Goal: Task Accomplishment & Management: Manage account settings

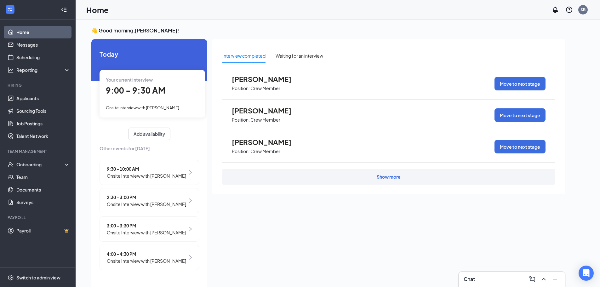
click at [314, 219] on div "Interview completed Waiting for an interview [PERSON_NAME] Position: Crew Membe…" at bounding box center [388, 162] width 352 height 246
click at [24, 57] on link "Scheduling" at bounding box center [43, 57] width 54 height 13
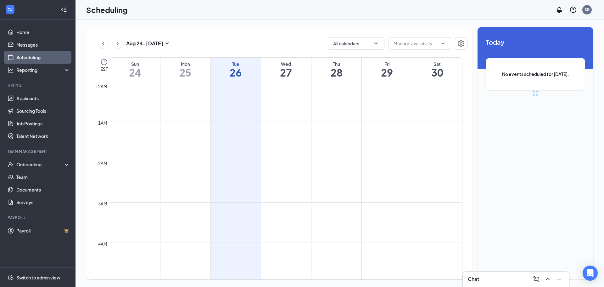
scroll to position [309, 0]
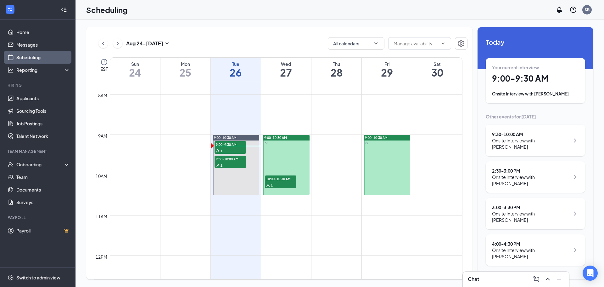
click at [284, 180] on span "10:00-10:30 AM" at bounding box center [280, 178] width 31 height 6
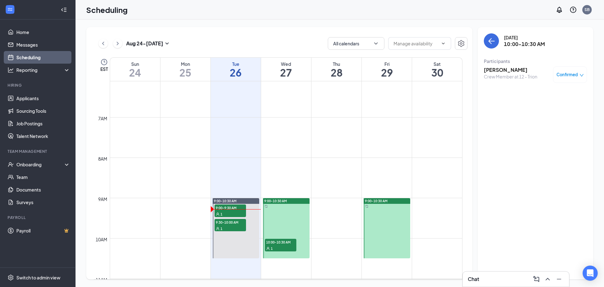
scroll to position [341, 0]
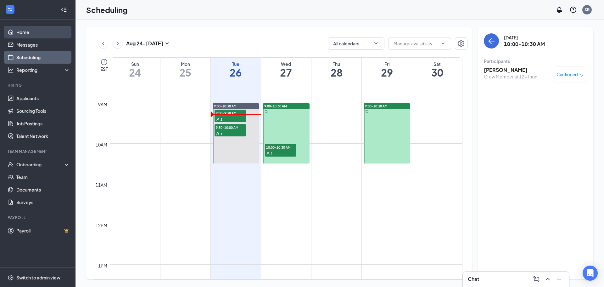
click at [25, 29] on link "Home" at bounding box center [43, 32] width 54 height 13
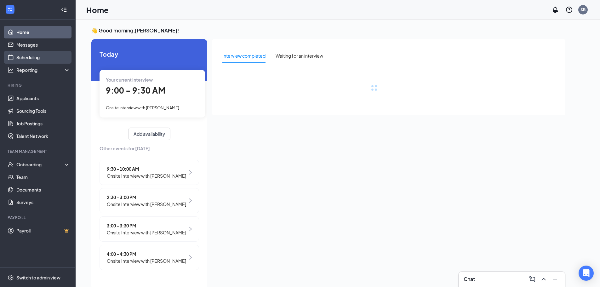
click at [31, 59] on link "Scheduling" at bounding box center [43, 57] width 54 height 13
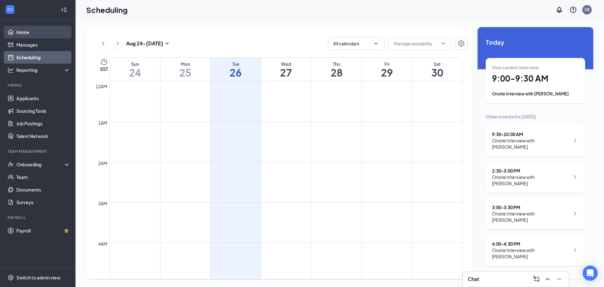
scroll to position [309, 0]
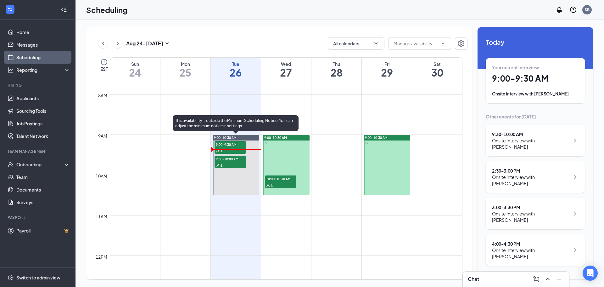
click at [219, 162] on div "1" at bounding box center [230, 165] width 31 height 6
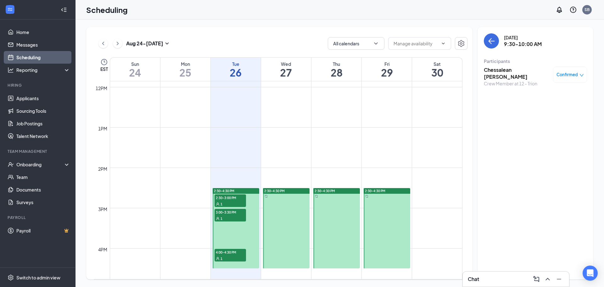
scroll to position [498, 0]
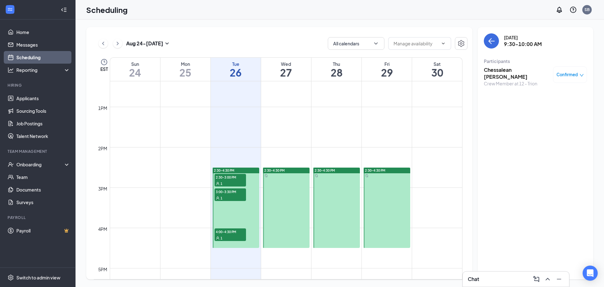
click at [60, 53] on link "Scheduling" at bounding box center [43, 57] width 54 height 13
